Goal: Information Seeking & Learning: Learn about a topic

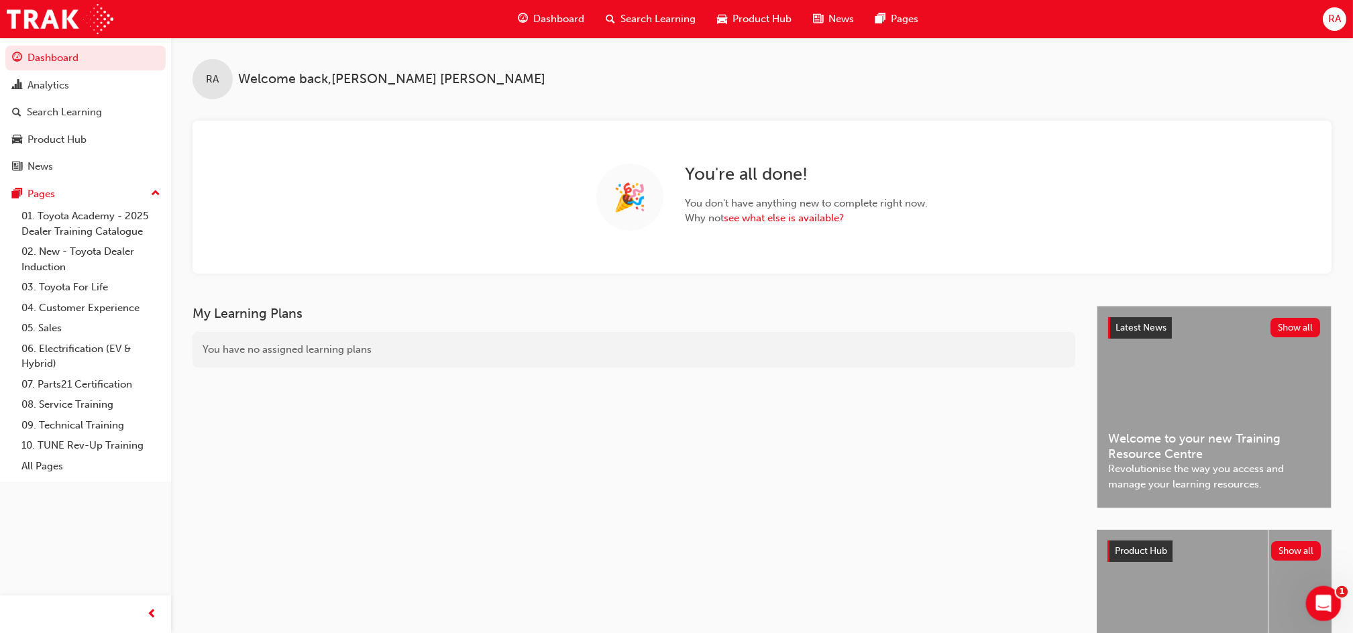
click at [1320, 605] on icon "Open Intercom Messenger" at bounding box center [1322, 602] width 22 height 22
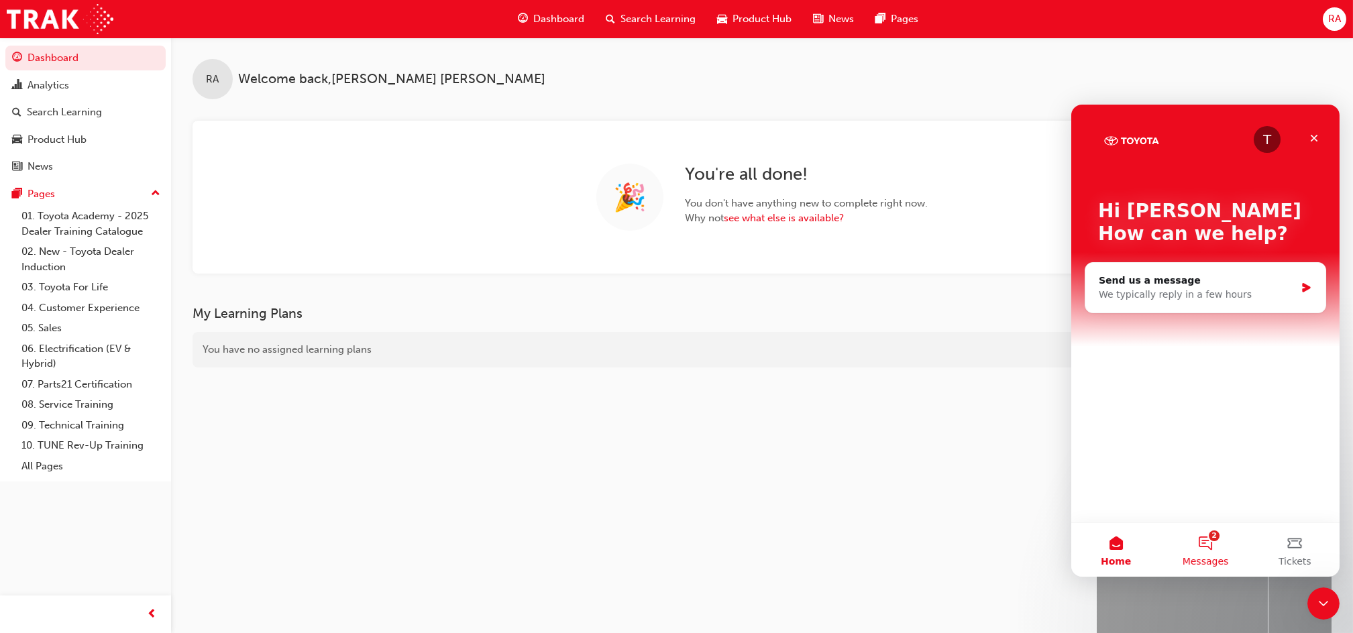
click at [1207, 545] on button "2 Messages" at bounding box center [1204, 550] width 89 height 54
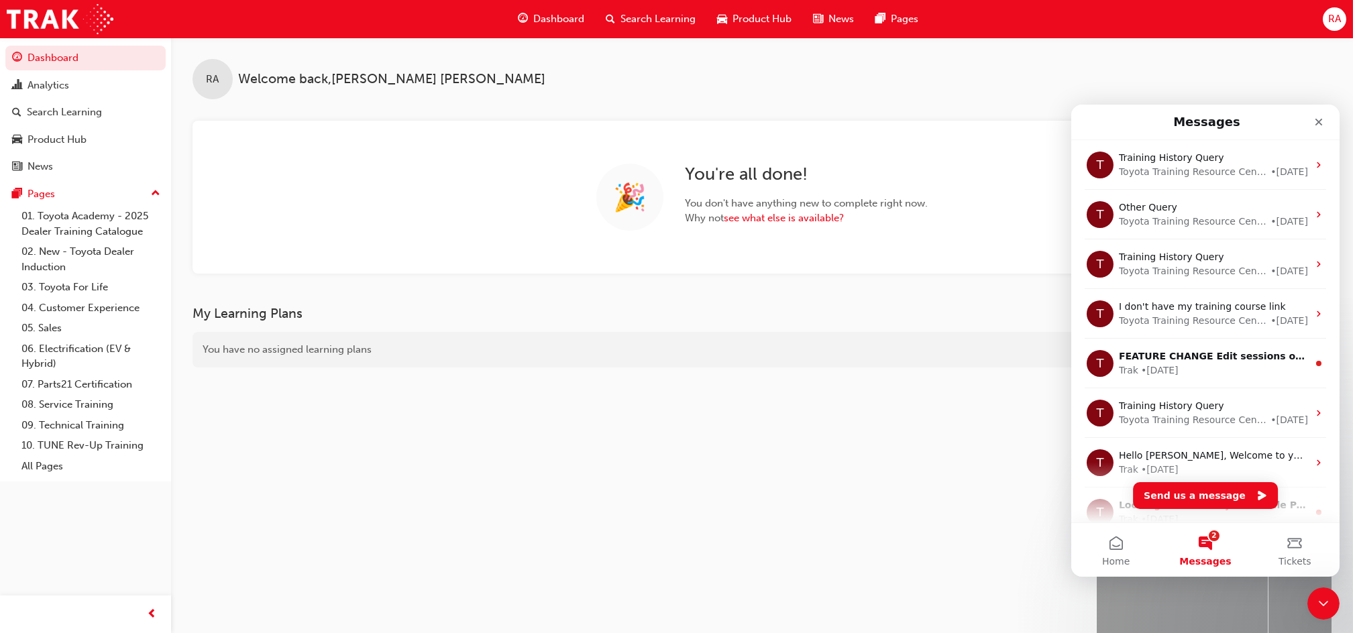
click at [1208, 537] on button "2 Messages" at bounding box center [1204, 550] width 89 height 54
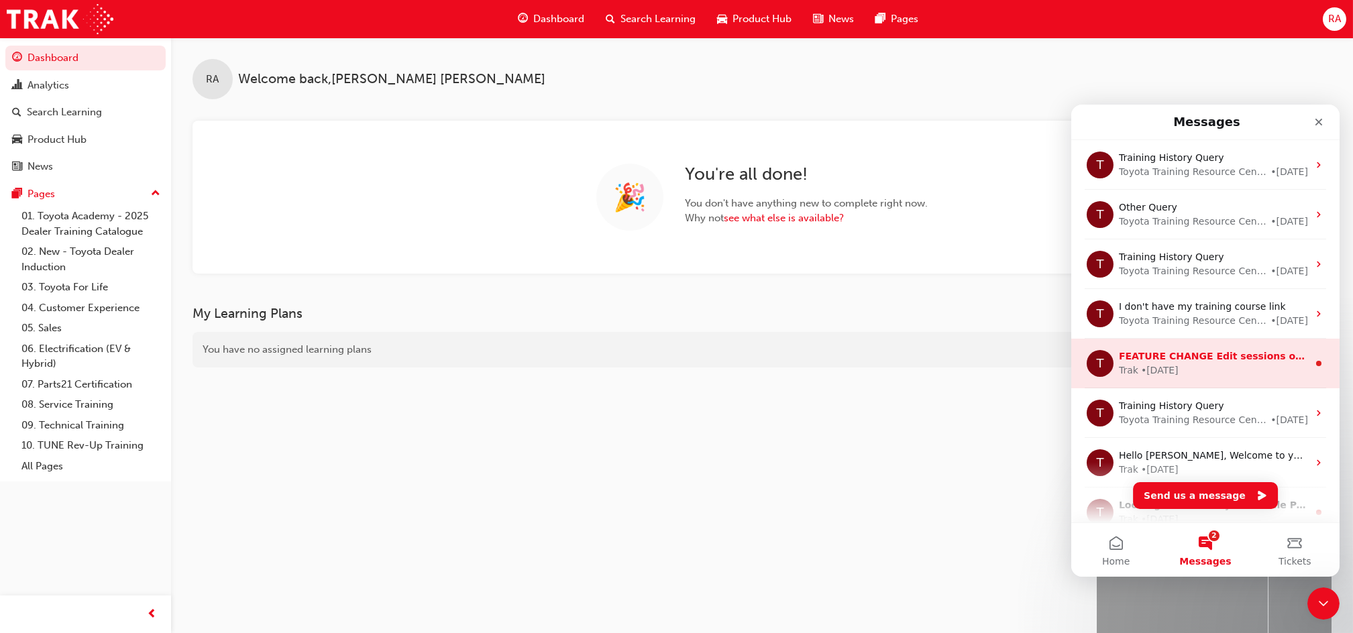
click at [1145, 366] on div "• 46w ago" at bounding box center [1160, 371] width 38 height 14
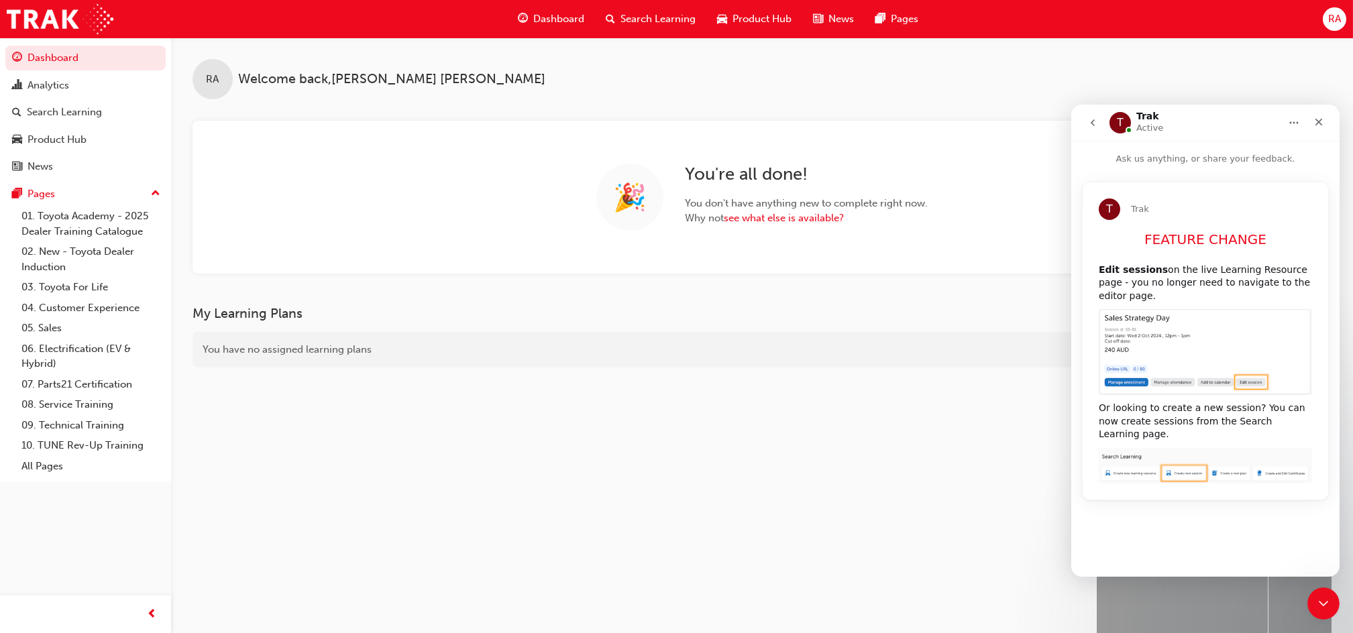
click at [898, 376] on div "My Learning Plans You have no assigned learning plans" at bounding box center [645, 514] width 904 height 416
click at [1317, 123] on icon "Close" at bounding box center [1318, 122] width 7 height 7
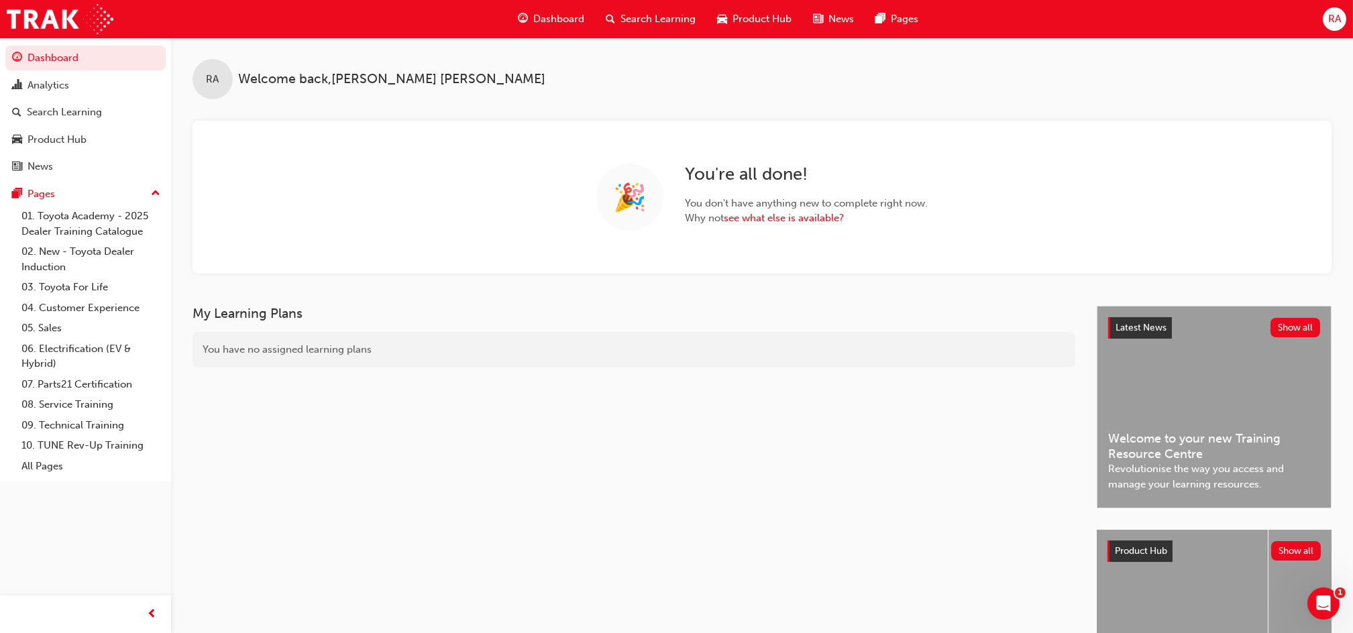
scroll to position [127, 0]
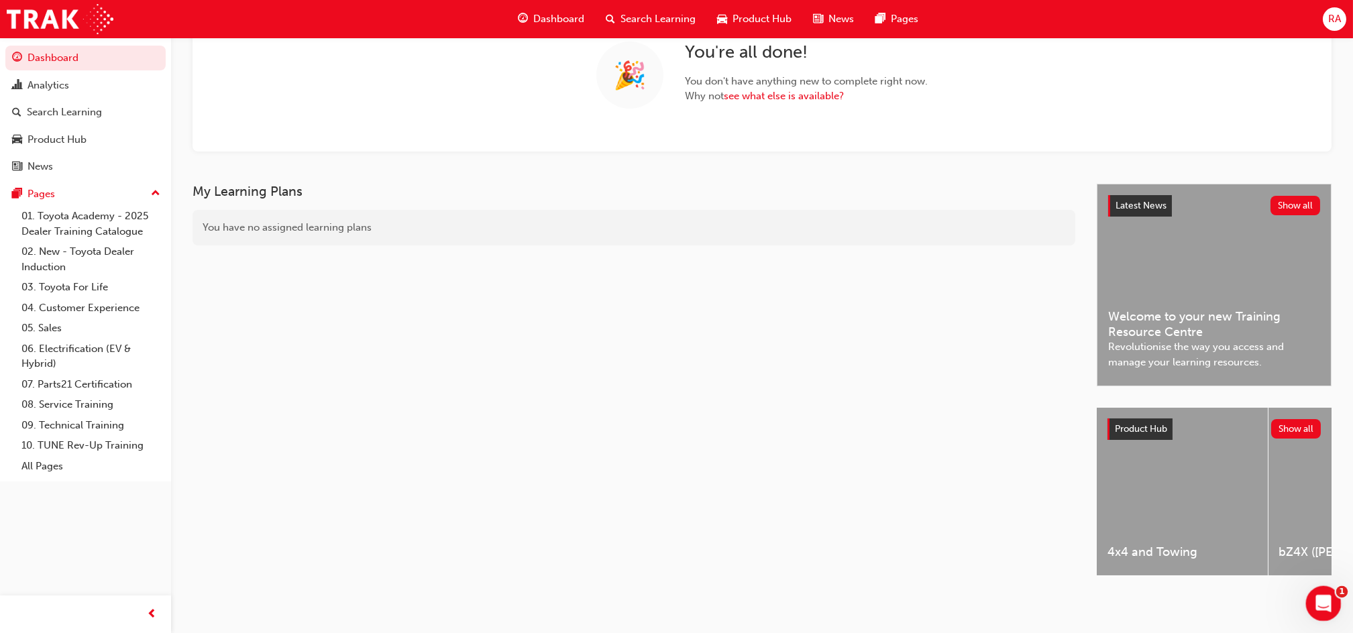
click at [1318, 603] on icon "Open Intercom Messenger" at bounding box center [1322, 602] width 22 height 22
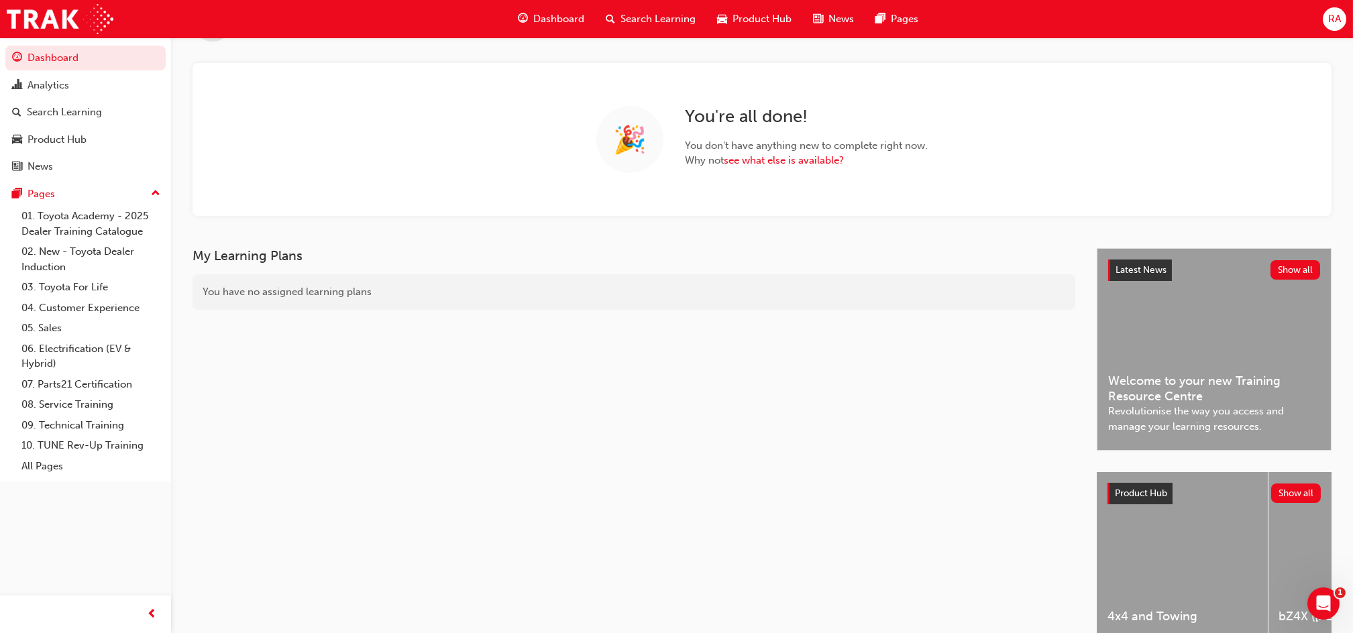
scroll to position [0, 0]
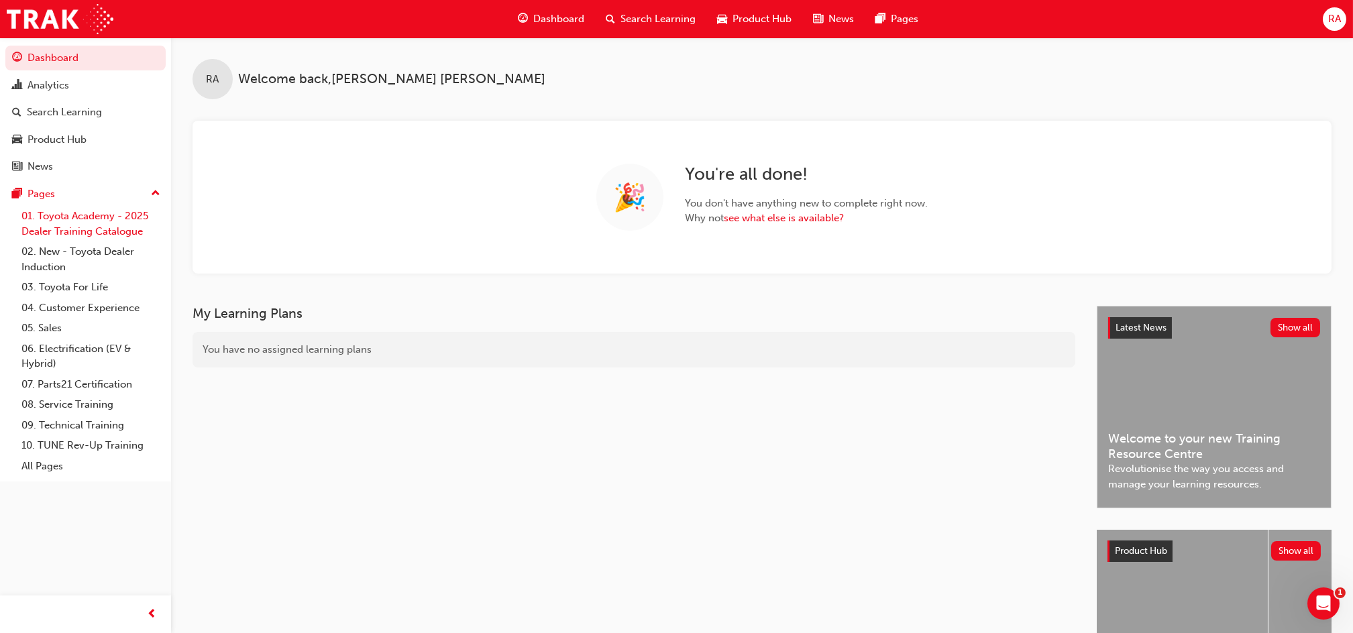
click at [75, 227] on link "01. Toyota Academy - 2025 Dealer Training Catalogue" at bounding box center [91, 224] width 150 height 36
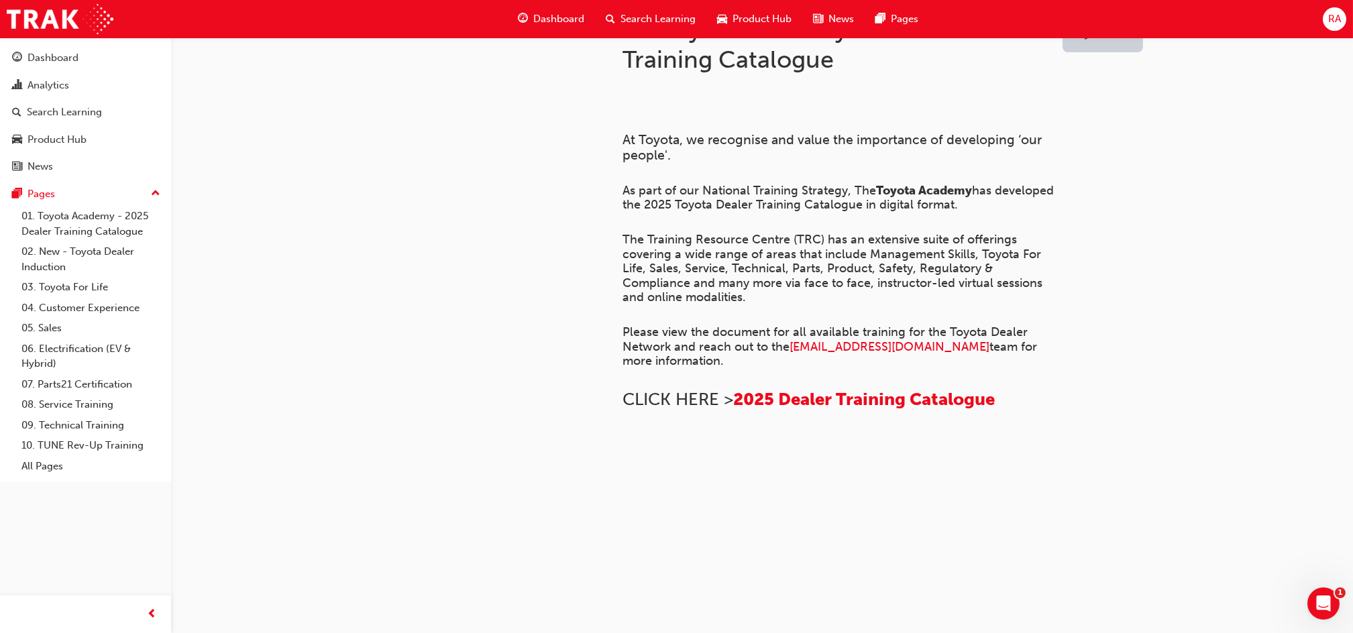
scroll to position [360, 0]
click at [780, 389] on span "2025 Dealer Training Catalogue" at bounding box center [864, 399] width 262 height 21
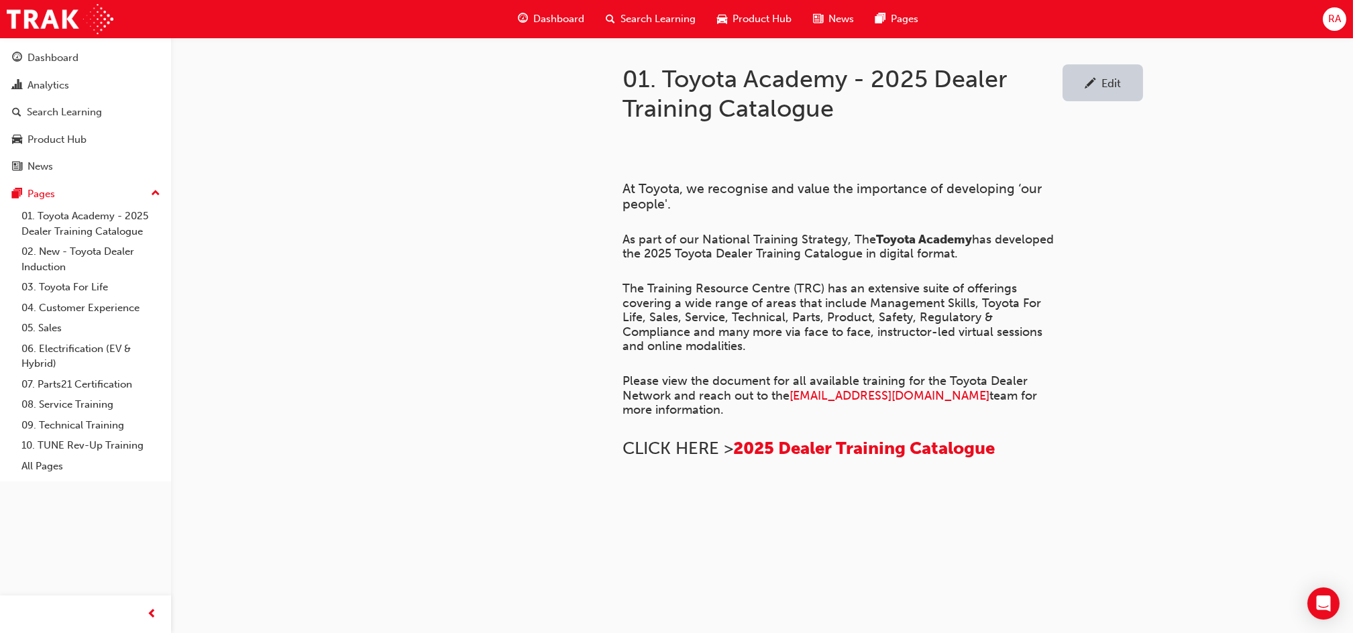
scroll to position [537, 0]
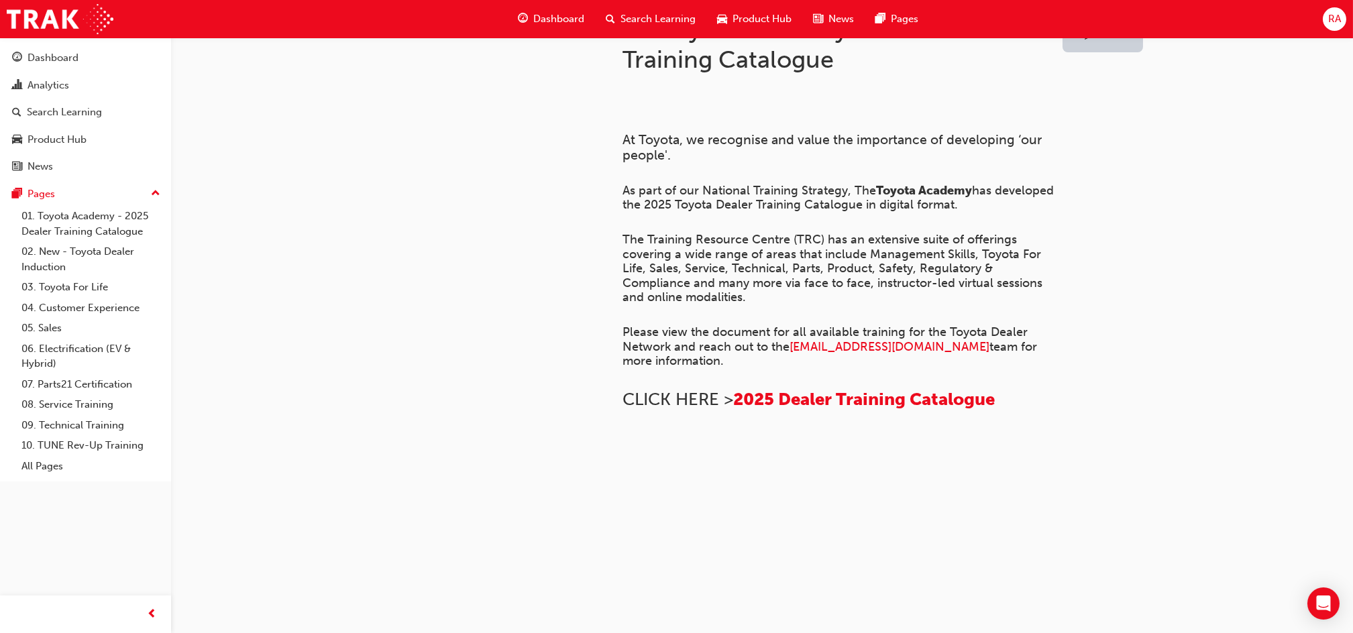
click at [693, 389] on span "CLICK HERE >" at bounding box center [678, 399] width 111 height 21
click at [766, 389] on span "2025 Dealer Training Catalogue" at bounding box center [864, 399] width 262 height 21
click at [1327, 604] on icon "Open Intercom Messenger" at bounding box center [1323, 603] width 15 height 17
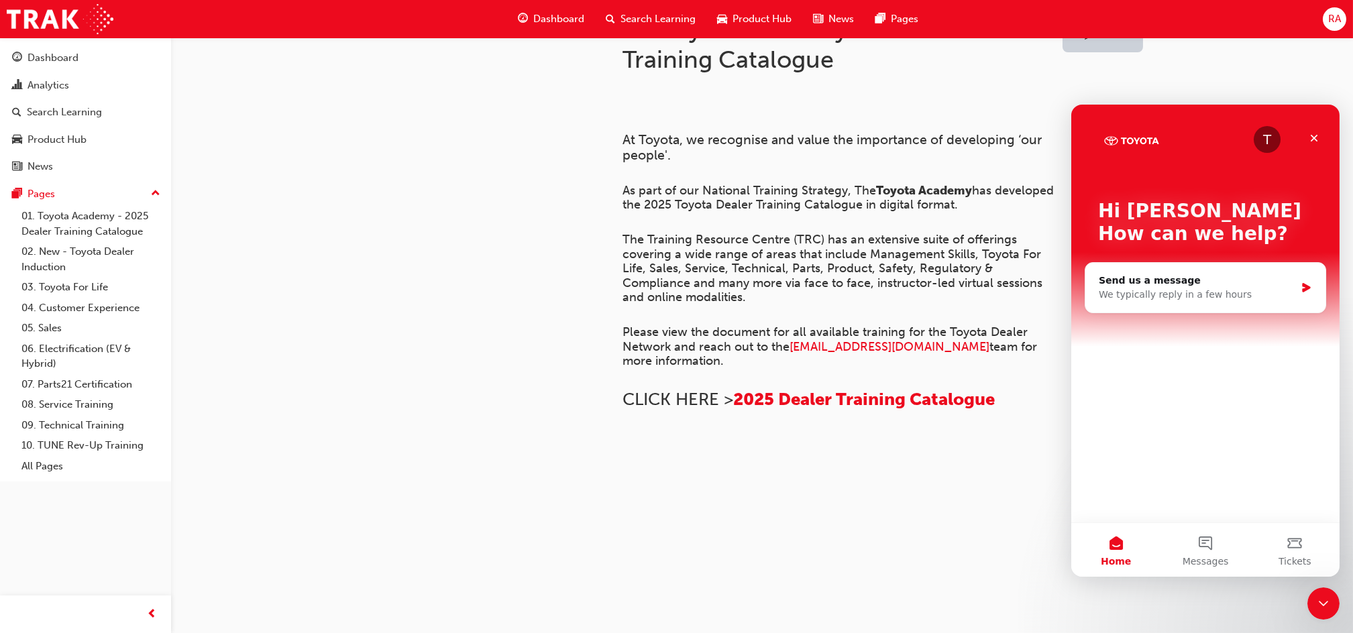
scroll to position [0, 0]
click at [364, 261] on div at bounding box center [481, 273] width 242 height 568
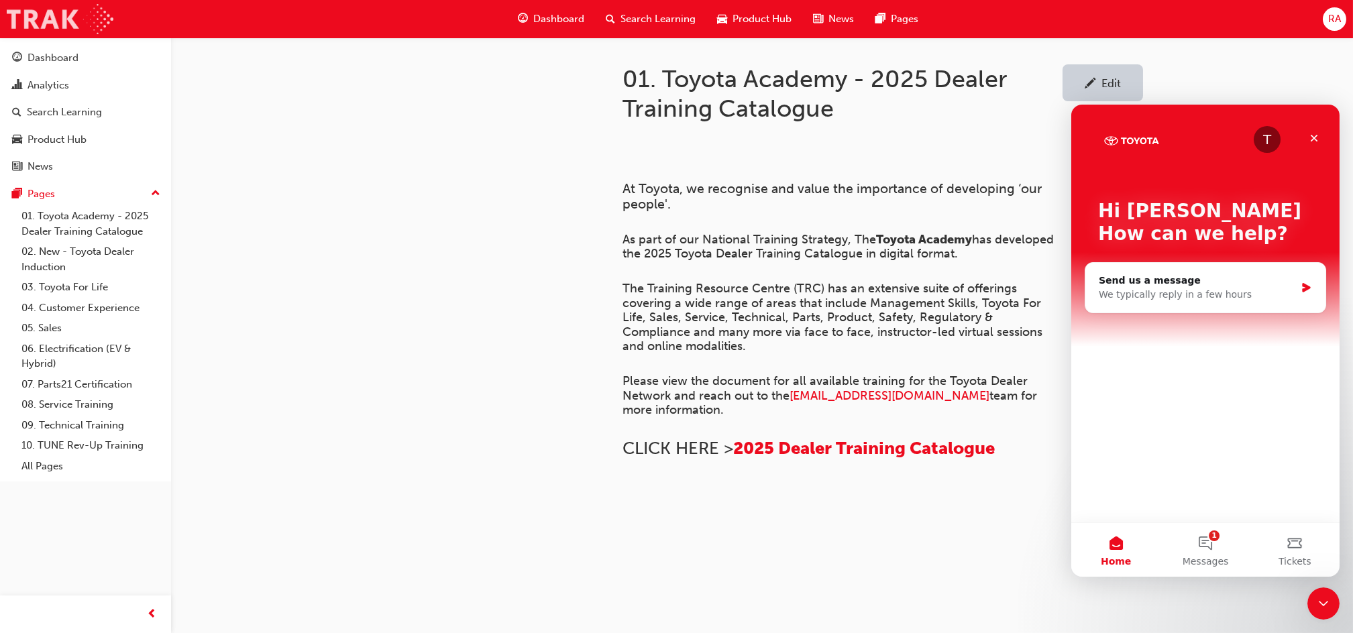
click at [107, 16] on img at bounding box center [60, 19] width 107 height 30
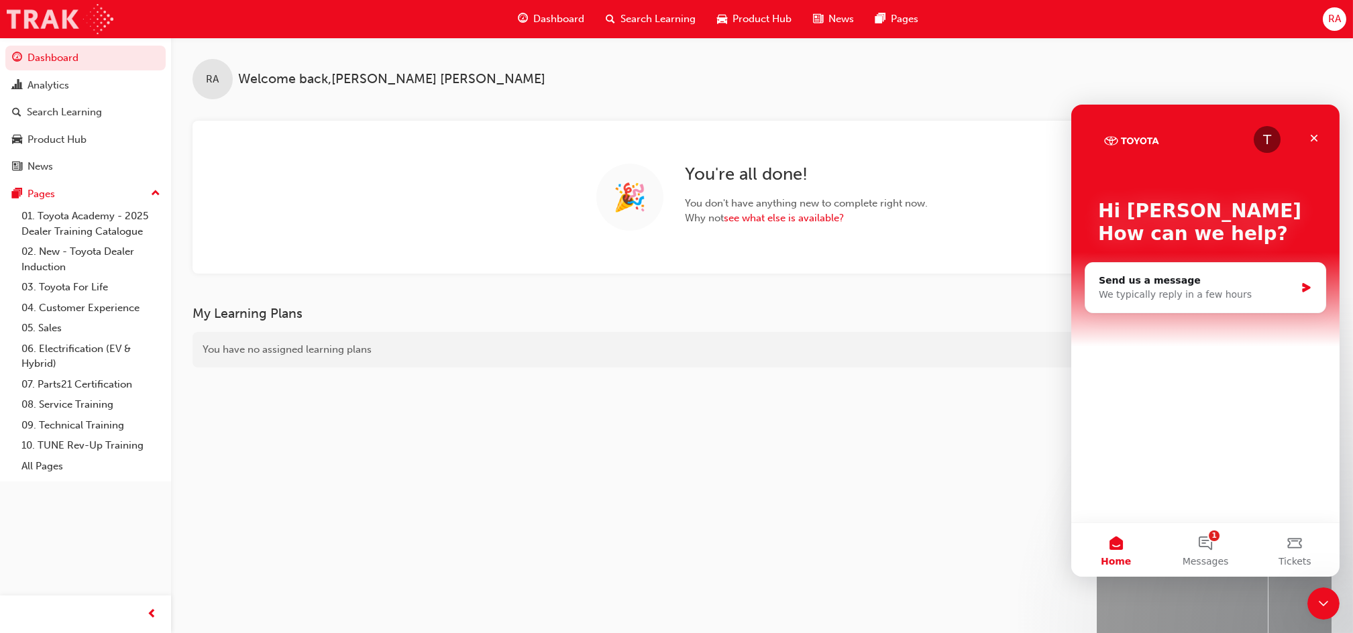
click at [107, 16] on img at bounding box center [60, 19] width 107 height 30
click at [393, 501] on div "My Learning Plans You have no assigned learning plans" at bounding box center [645, 514] width 904 height 416
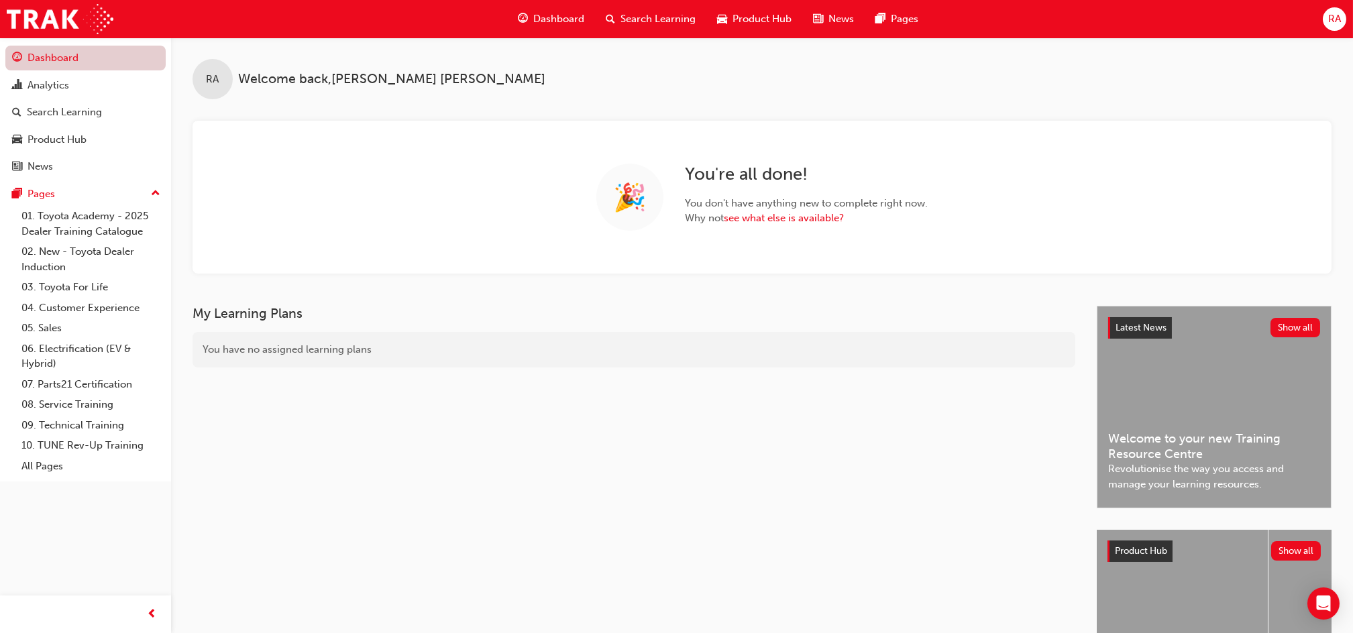
click at [54, 58] on link "Dashboard" at bounding box center [85, 58] width 160 height 25
click at [66, 213] on link "01. Toyota Academy - 2025 Dealer Training Catalogue" at bounding box center [91, 224] width 150 height 36
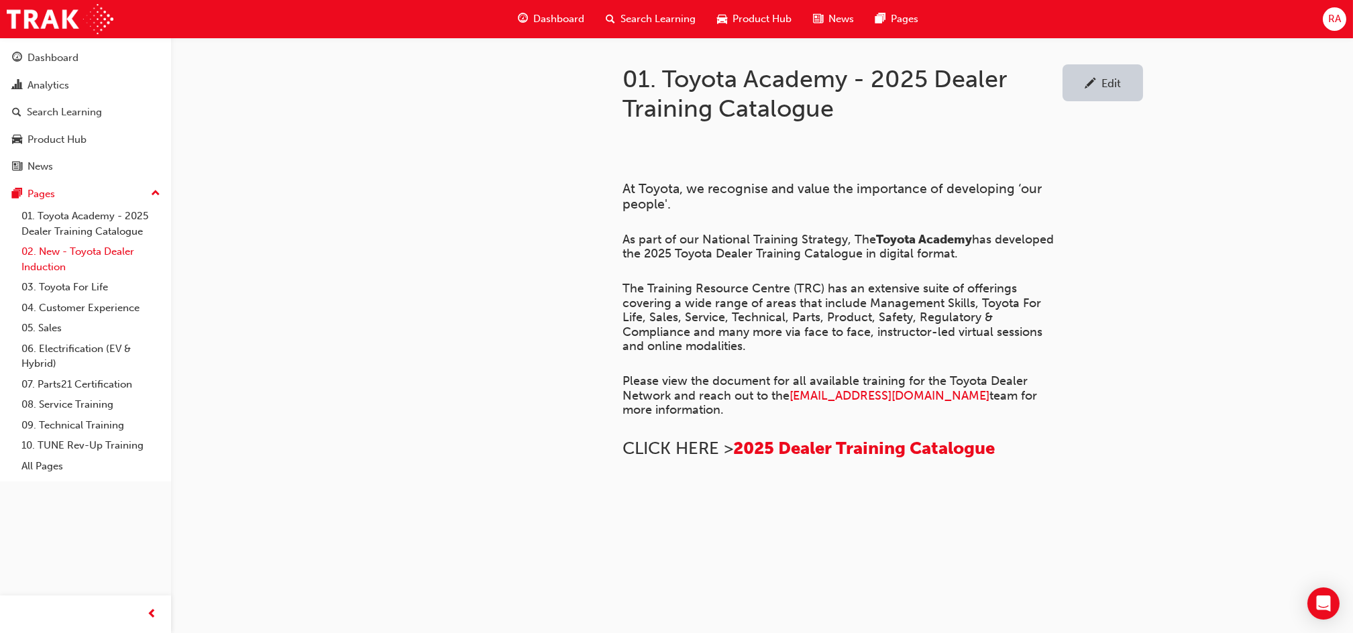
click at [61, 258] on link "02. New - Toyota Dealer Induction" at bounding box center [91, 260] width 150 height 36
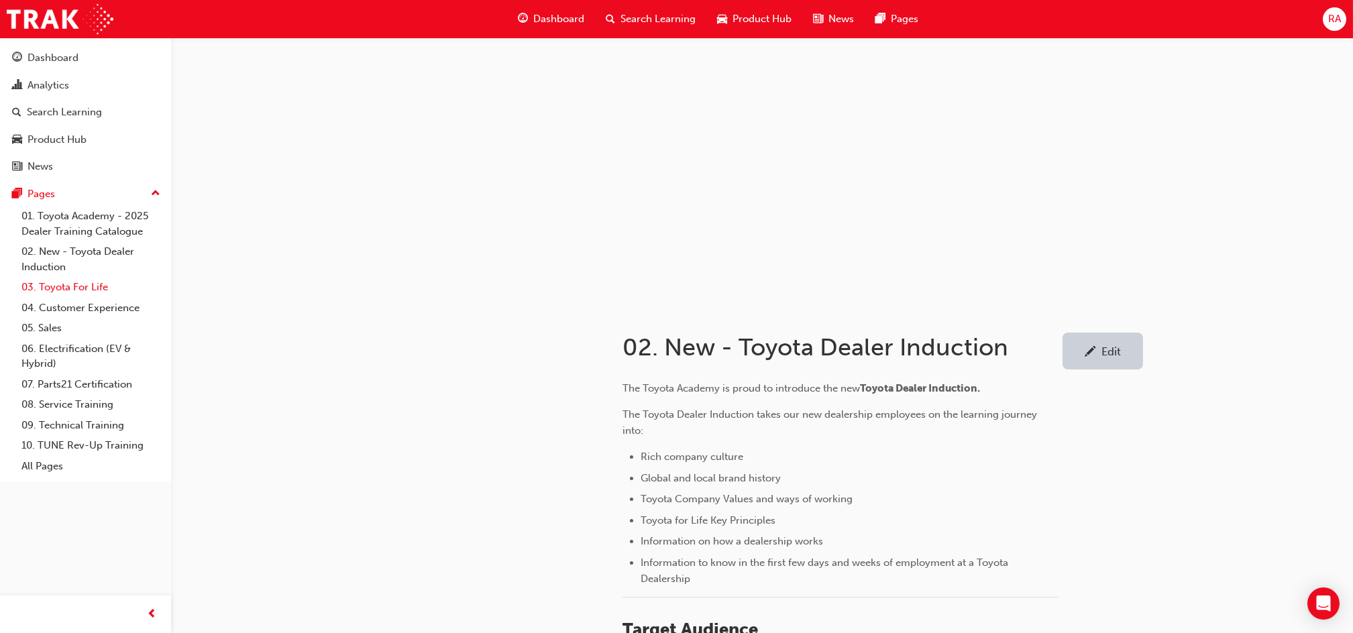
click at [60, 291] on link "03. Toyota For Life" at bounding box center [91, 287] width 150 height 21
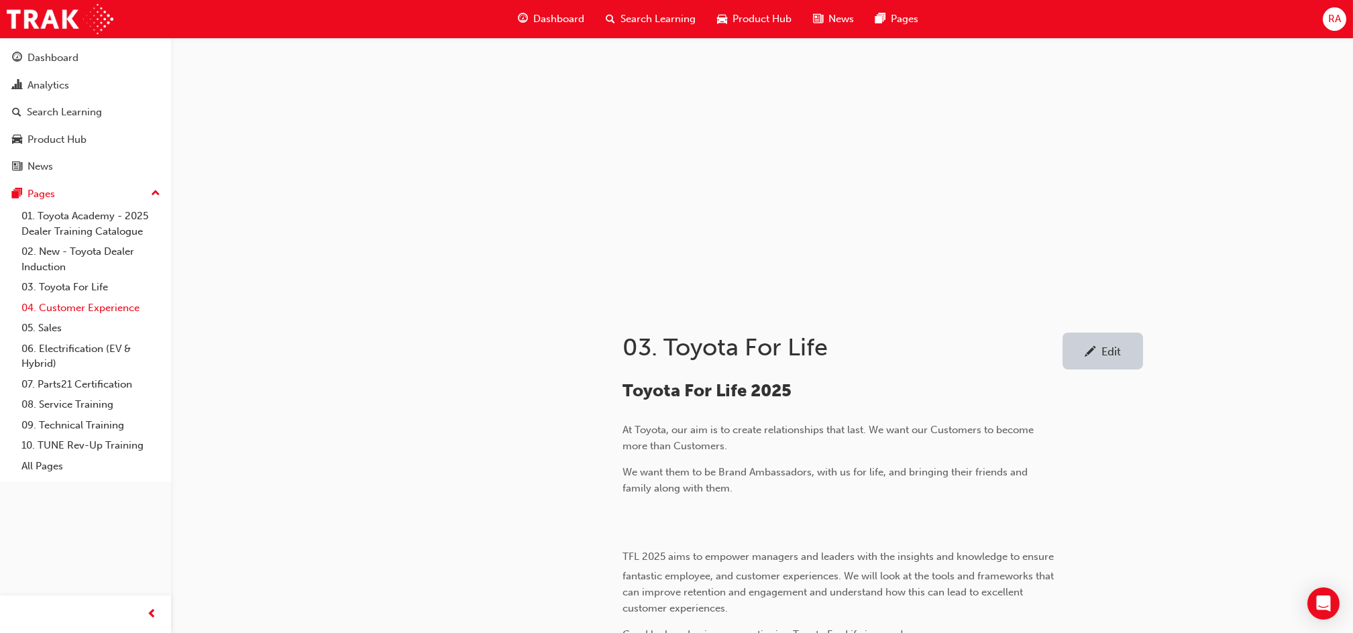
click at [58, 309] on link "04. Customer Experience" at bounding box center [91, 308] width 150 height 21
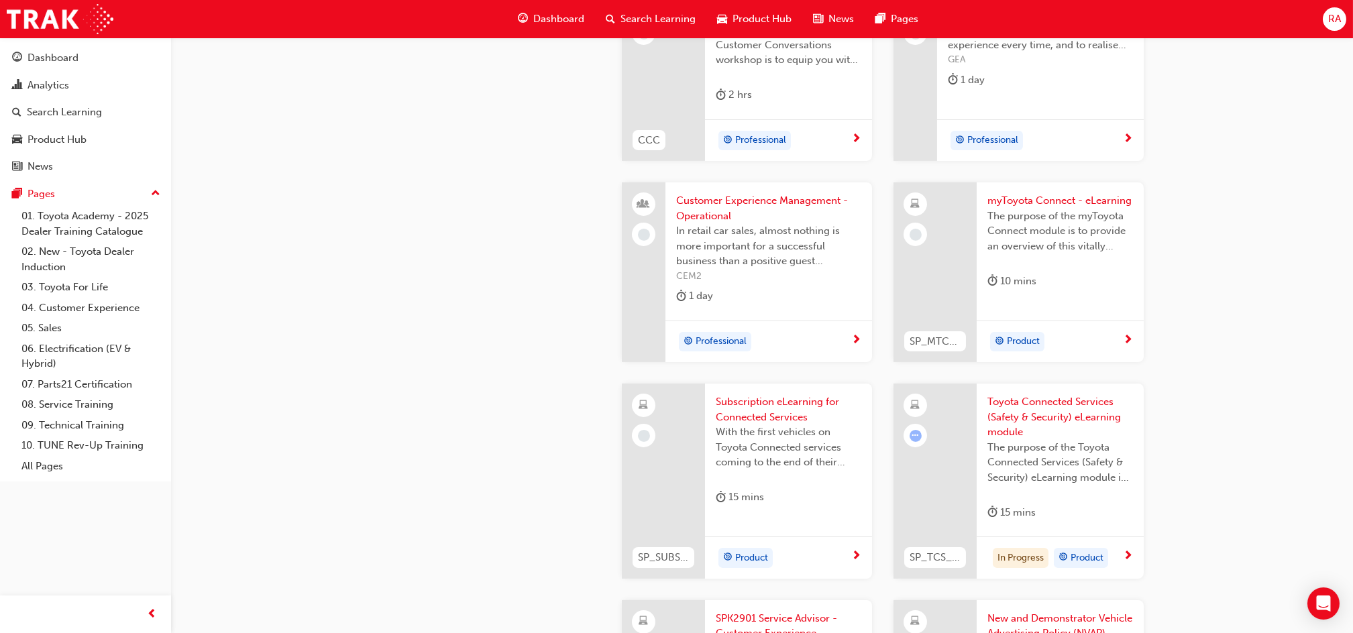
scroll to position [1879, 0]
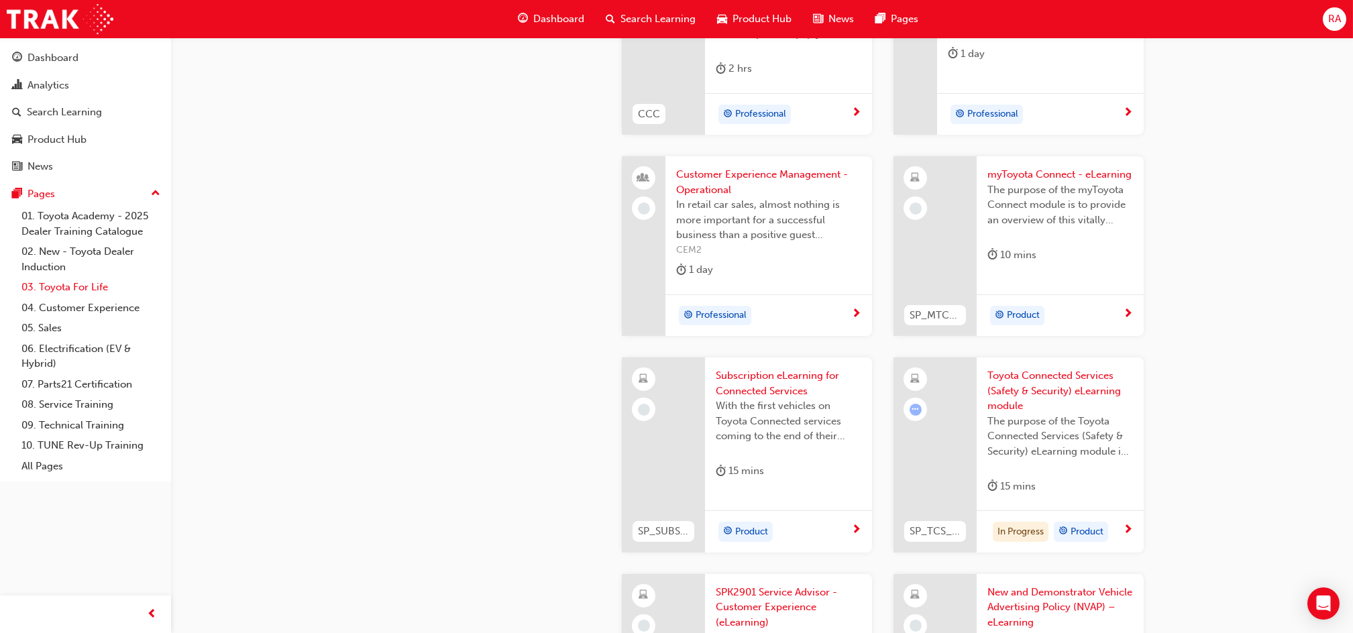
click at [72, 290] on link "03. Toyota For Life" at bounding box center [91, 287] width 150 height 21
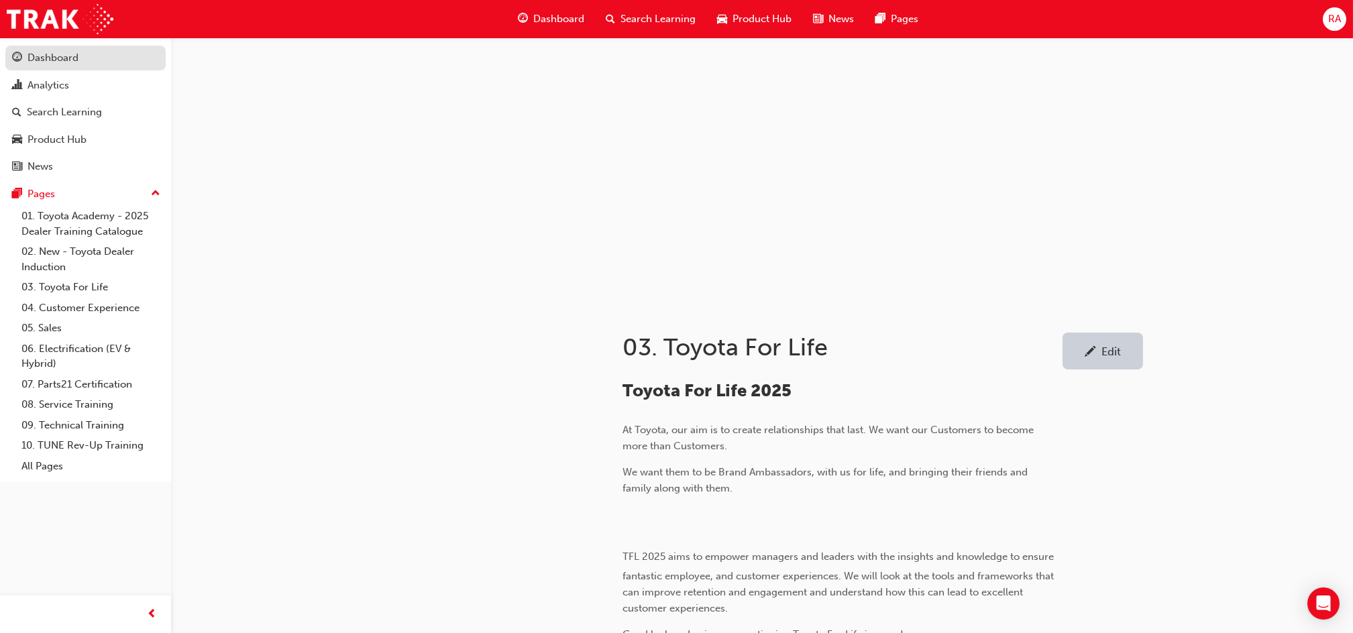
click at [56, 62] on div "Dashboard" at bounding box center [53, 57] width 51 height 15
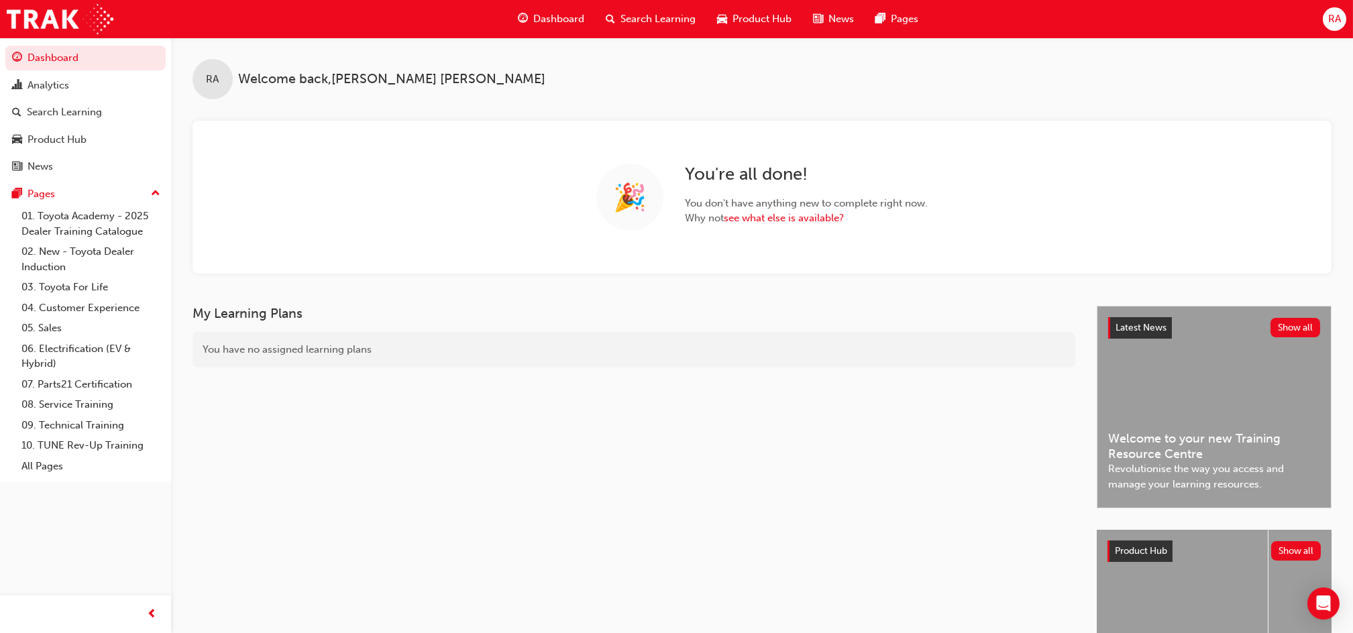
click at [841, 20] on span "News" at bounding box center [841, 18] width 25 height 15
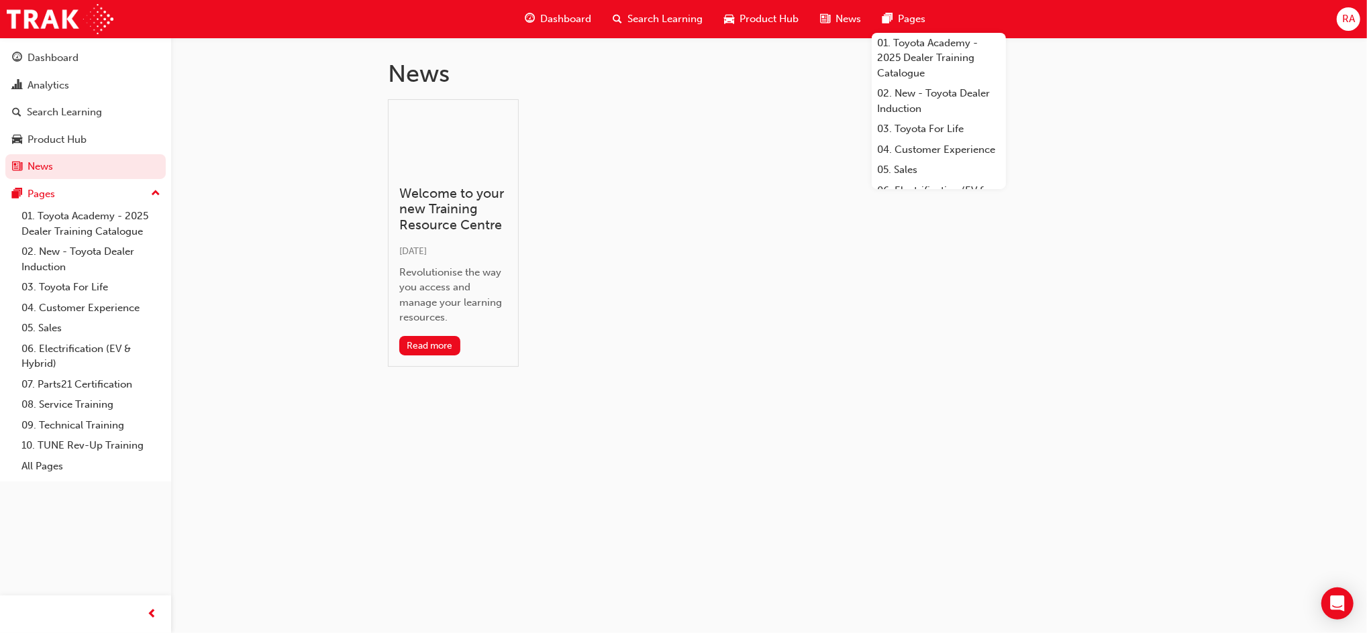
click at [906, 23] on span "Pages" at bounding box center [912, 18] width 28 height 15
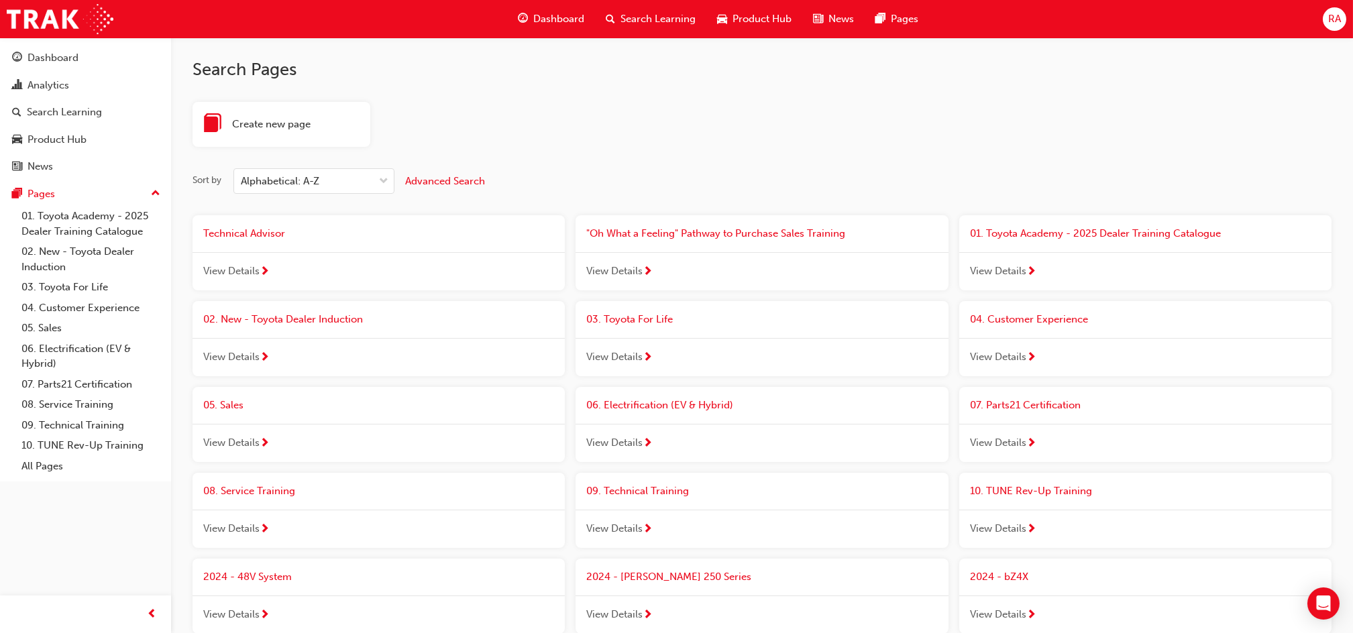
click at [851, 21] on span "News" at bounding box center [841, 18] width 25 height 15
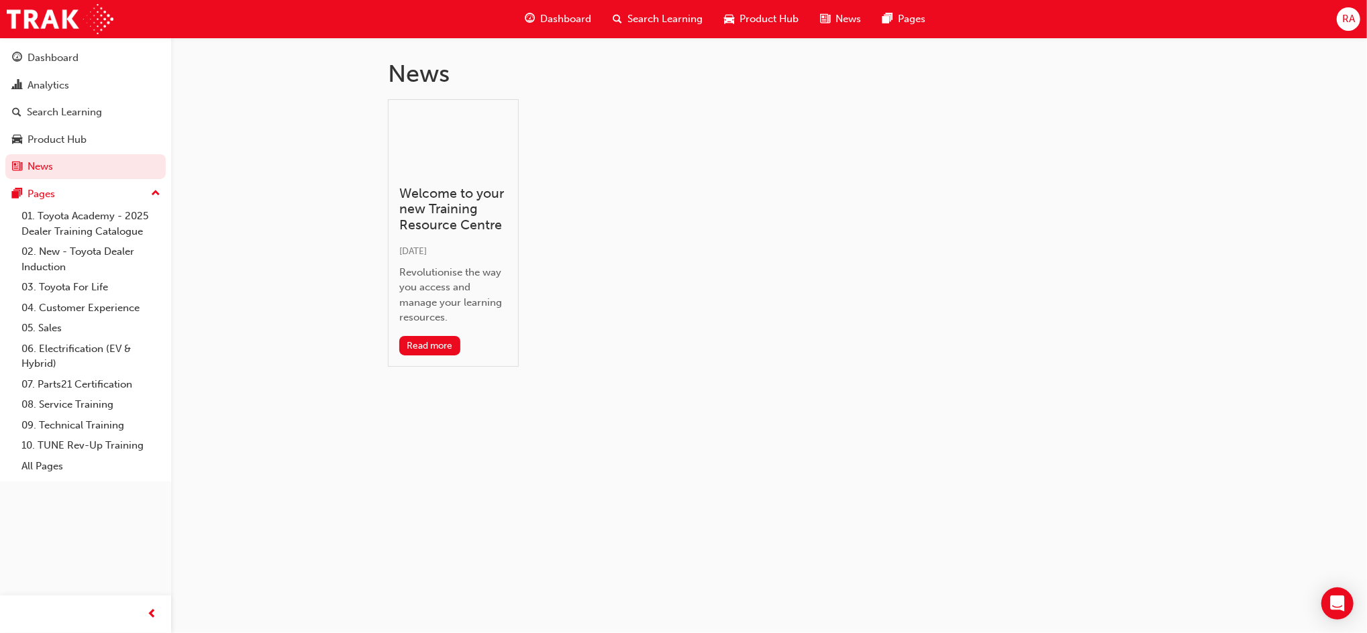
click at [756, 24] on span "Product Hub" at bounding box center [768, 18] width 59 height 15
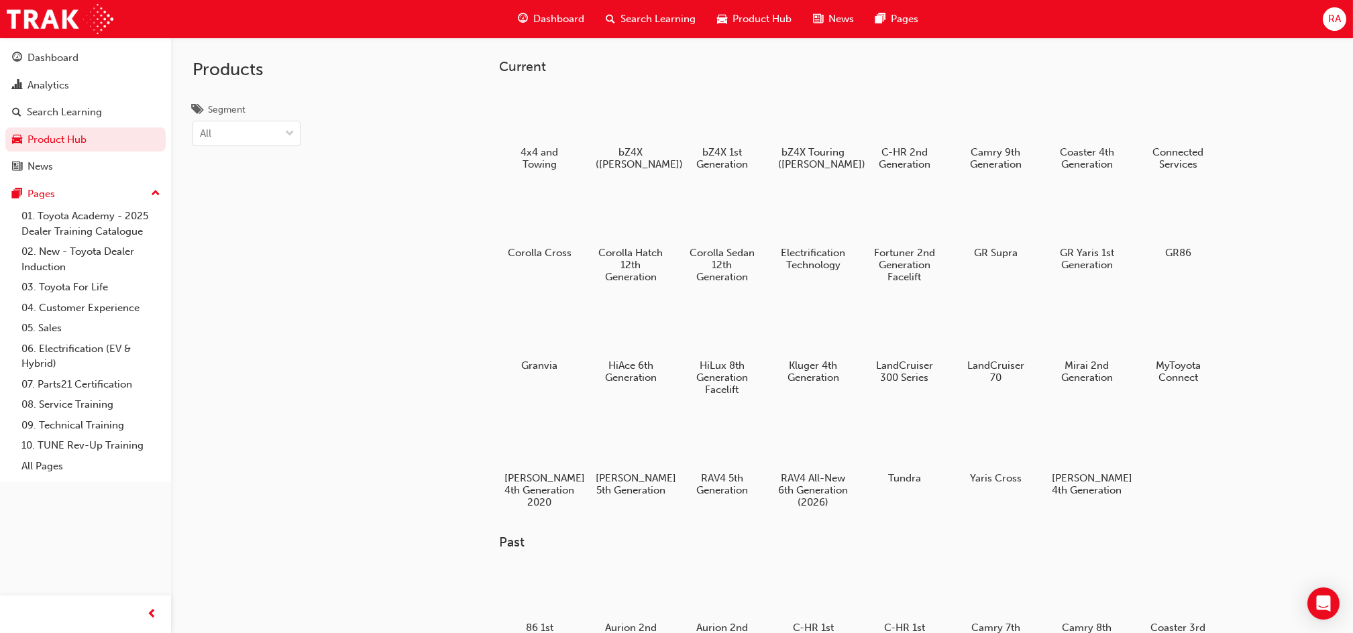
click at [673, 23] on span "Search Learning" at bounding box center [658, 18] width 75 height 15
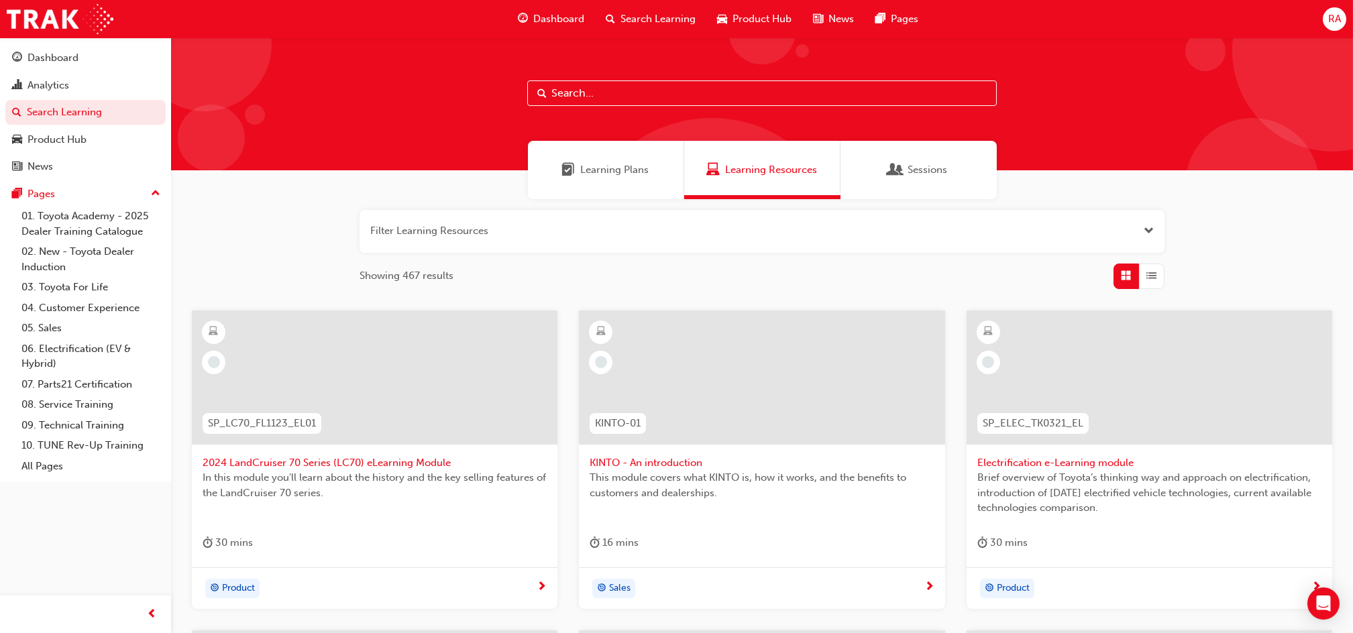
click at [562, 21] on span "Dashboard" at bounding box center [558, 18] width 51 height 15
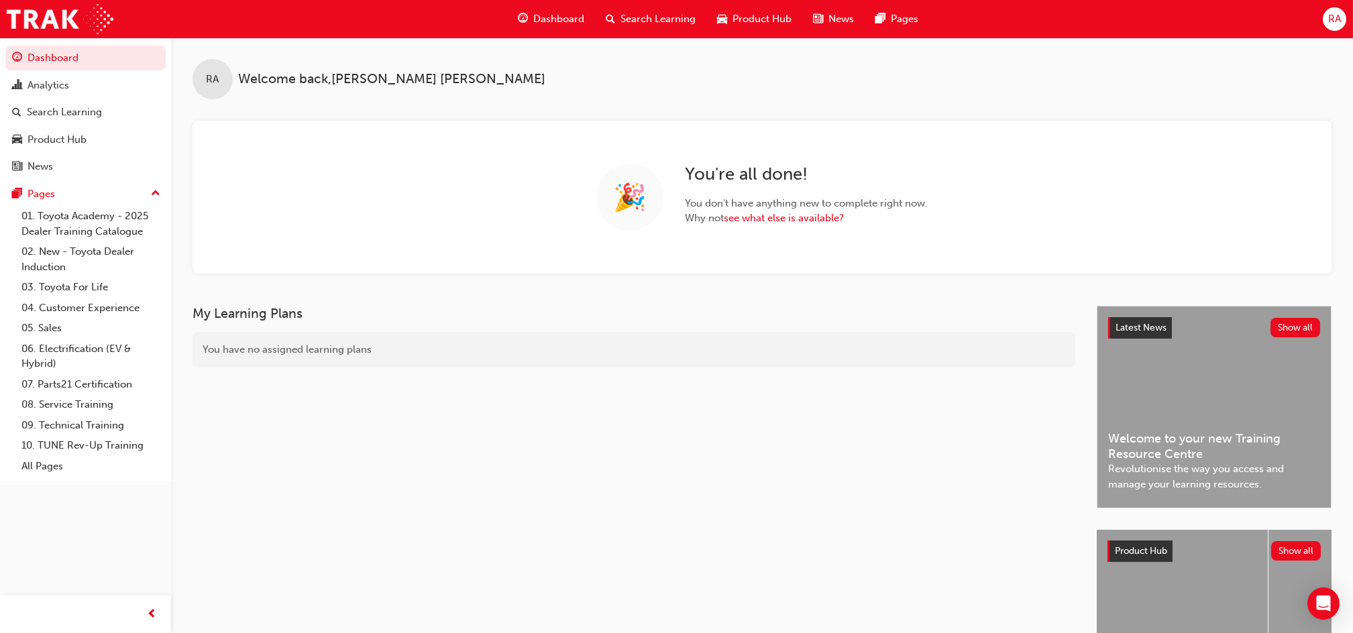
click at [832, 17] on span "News" at bounding box center [841, 18] width 25 height 15
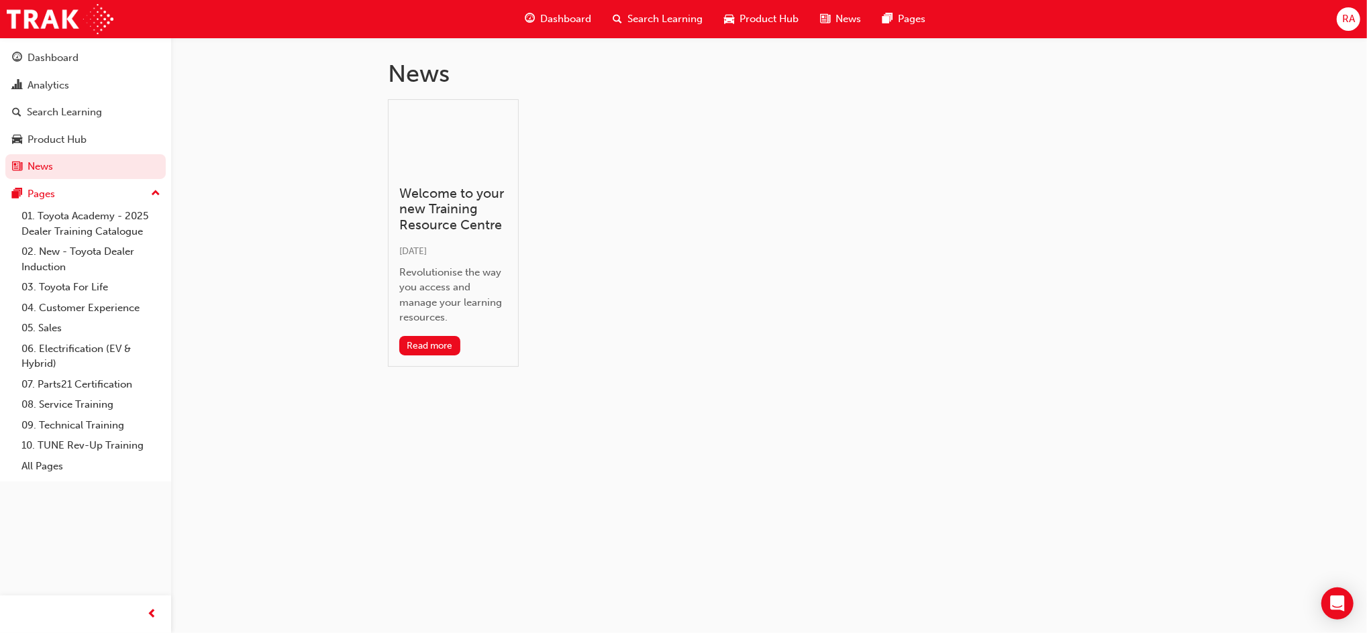
click at [832, 17] on div "News" at bounding box center [840, 19] width 62 height 28
click at [564, 23] on span "Dashboard" at bounding box center [565, 18] width 51 height 15
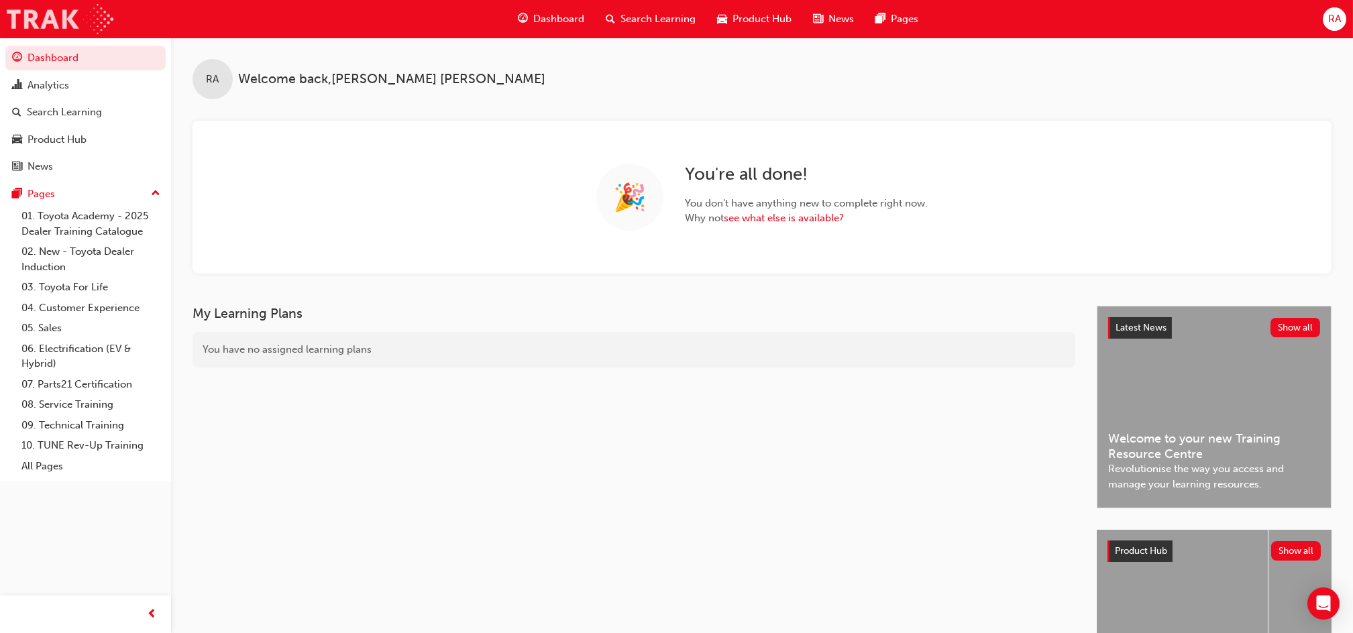
click at [95, 21] on img at bounding box center [60, 19] width 107 height 30
click at [827, 23] on div "News" at bounding box center [833, 19] width 62 height 28
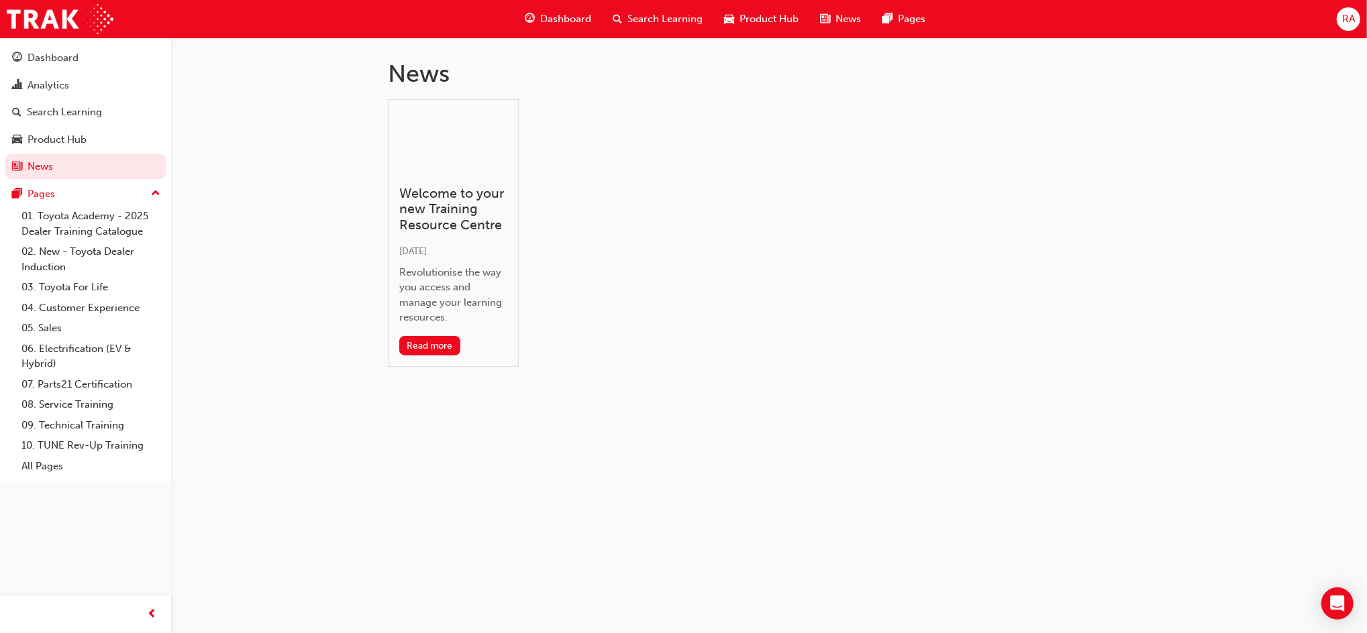
click at [838, 23] on span "News" at bounding box center [847, 18] width 25 height 15
click at [456, 299] on div "Revolutionise the way you access and manage your learning resources." at bounding box center [453, 295] width 108 height 60
